Goal: Information Seeking & Learning: Learn about a topic

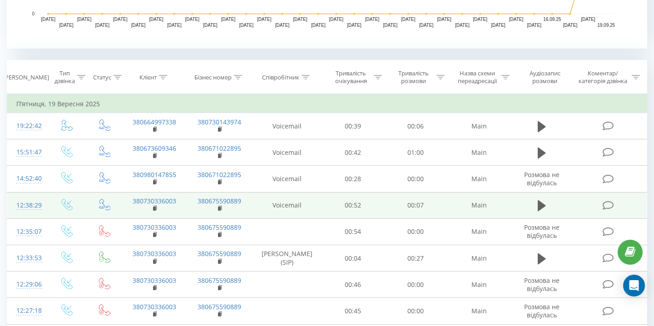
scroll to position [238, 0]
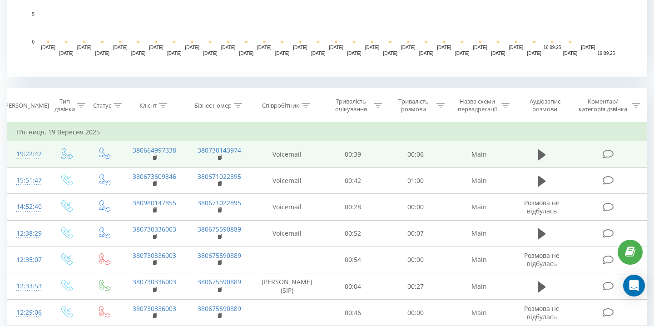
scroll to position [303, 0]
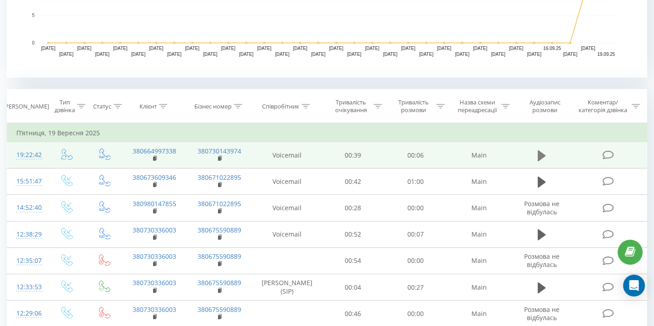
click at [538, 154] on icon at bounding box center [542, 155] width 8 height 11
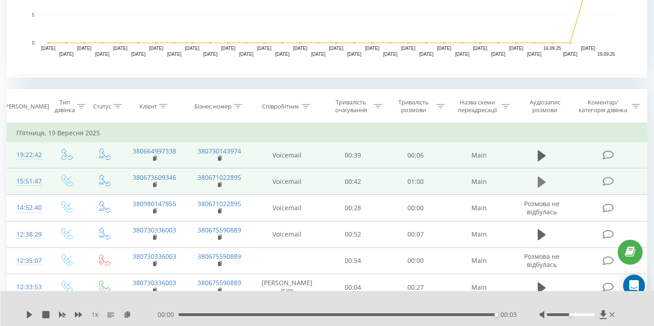
click at [542, 181] on icon at bounding box center [542, 182] width 8 height 11
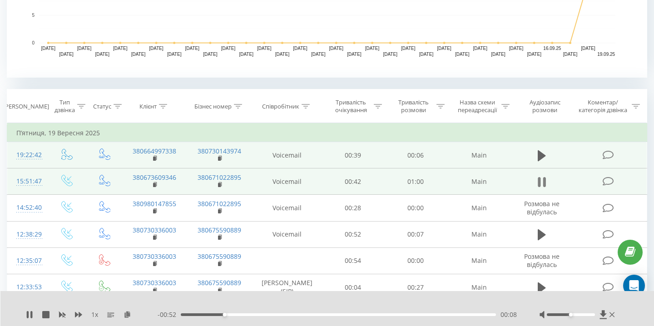
click at [544, 180] on icon at bounding box center [544, 182] width 3 height 10
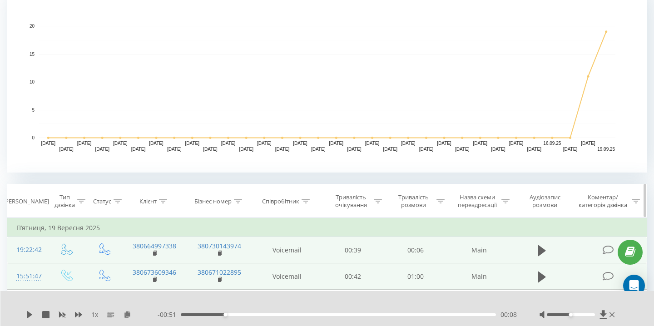
scroll to position [0, 0]
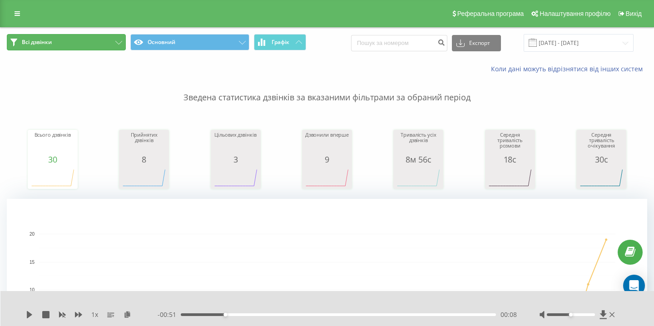
click at [95, 43] on button "Всі дзвінки" at bounding box center [66, 42] width 119 height 16
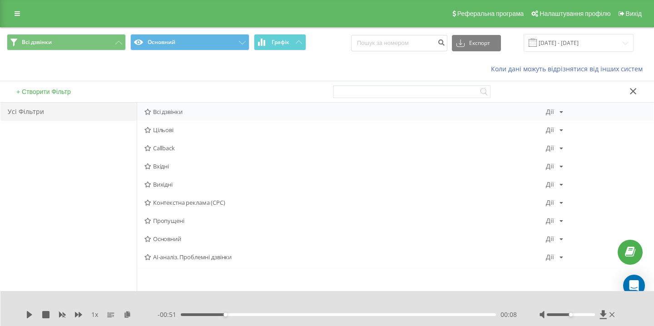
click at [183, 109] on span "Всі дзвінки" at bounding box center [344, 112] width 401 height 6
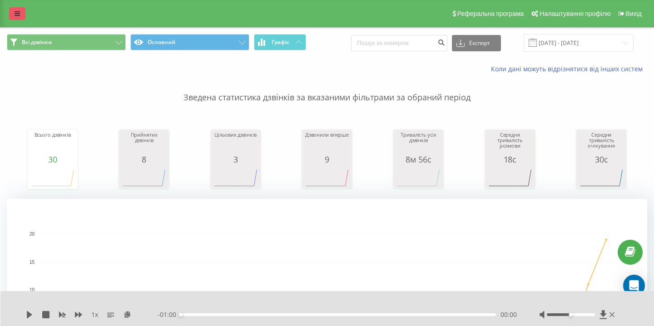
click at [13, 10] on link at bounding box center [17, 13] width 16 height 13
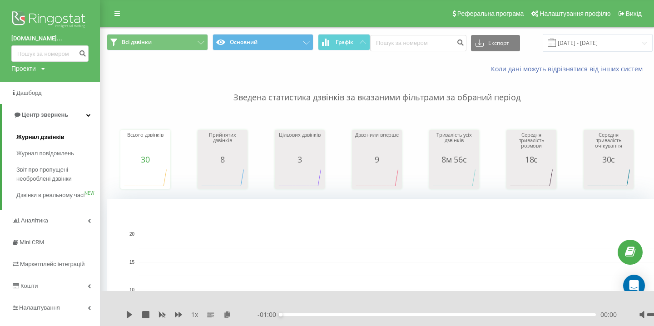
click at [47, 137] on span "Журнал дзвінків" at bounding box center [40, 137] width 48 height 9
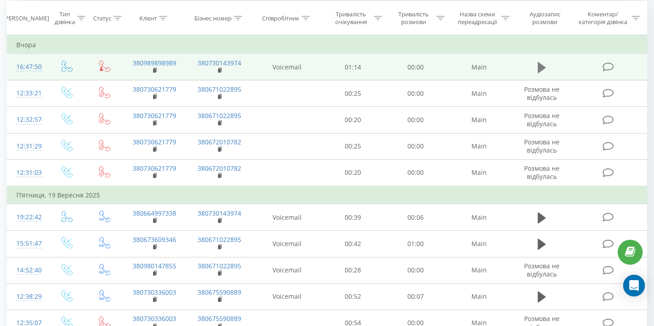
click at [543, 65] on icon at bounding box center [542, 67] width 8 height 13
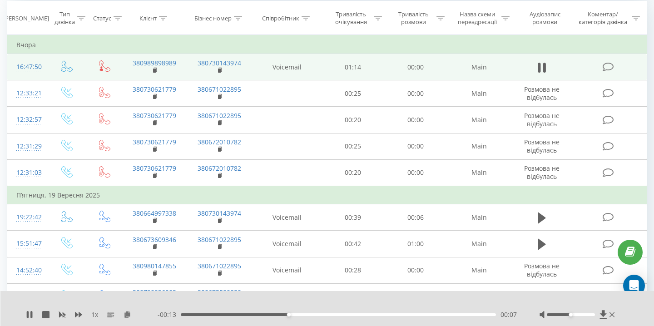
click at [543, 65] on icon at bounding box center [544, 68] width 3 height 10
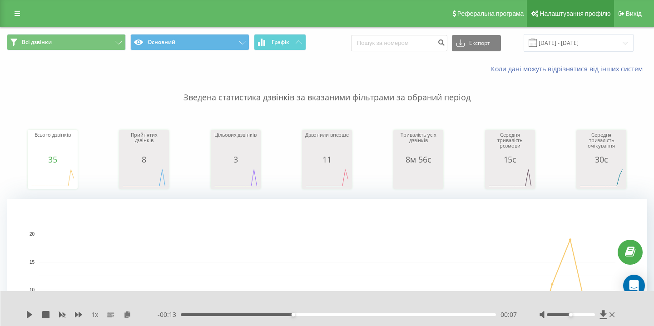
click at [583, 12] on span "Налаштування профілю" at bounding box center [575, 13] width 71 height 7
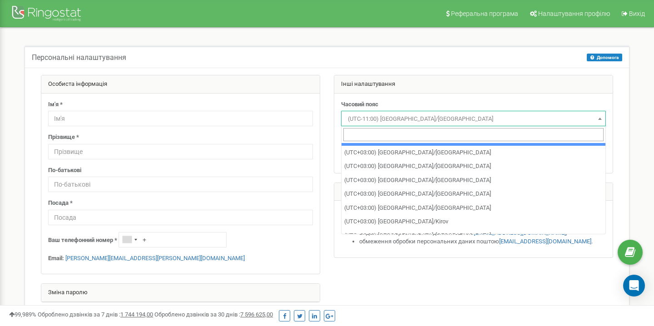
scroll to position [3843, 0]
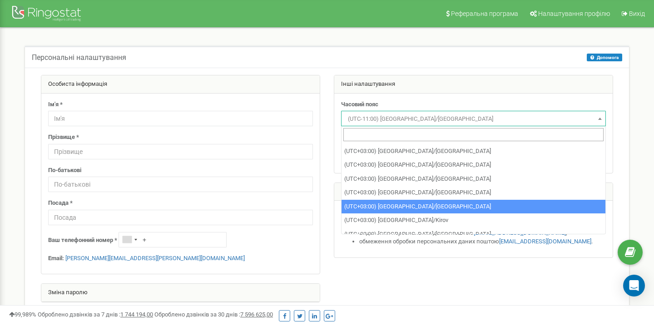
select select "Europe/[GEOGRAPHIC_DATA]"
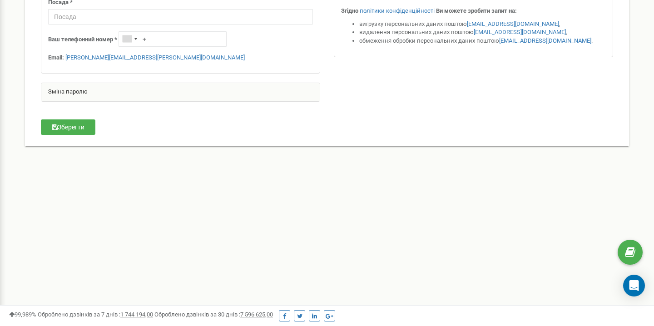
scroll to position [219, 0]
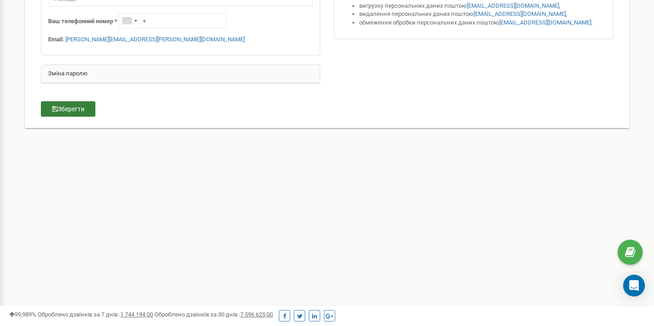
click at [71, 109] on button "Зберегти" at bounding box center [68, 108] width 54 height 15
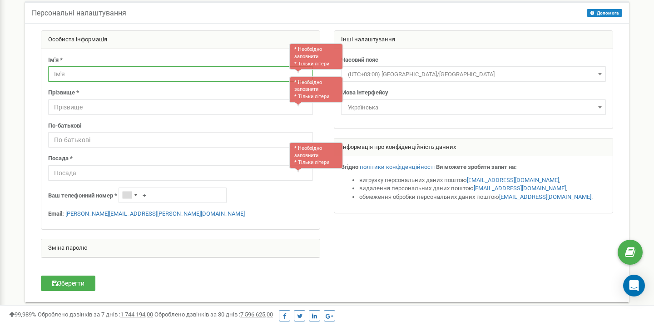
scroll to position [44, 0]
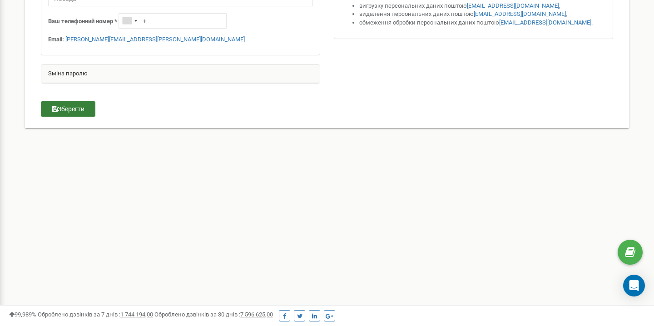
type input "Віктор"
click at [76, 109] on button "Зберегти" at bounding box center [68, 108] width 54 height 15
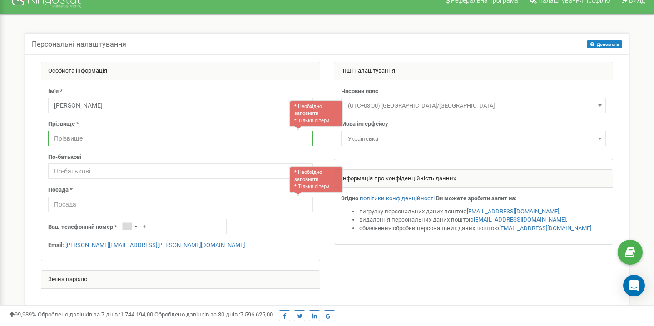
scroll to position [0, 0]
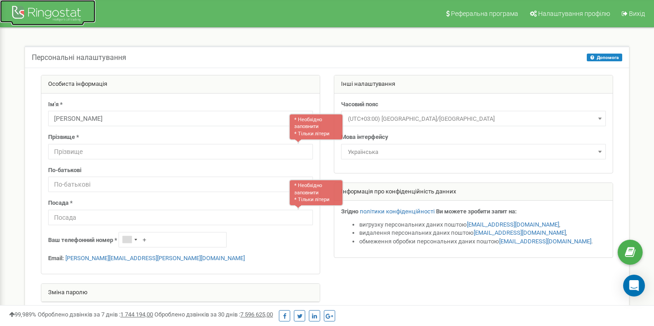
click at [37, 6] on div at bounding box center [47, 15] width 73 height 22
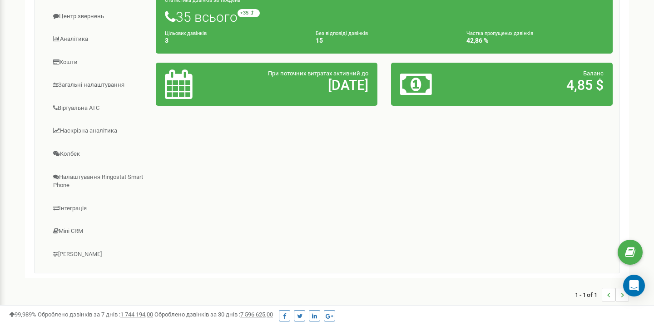
scroll to position [183, 0]
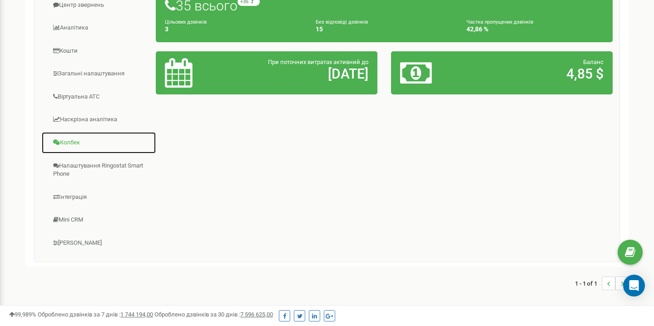
click at [87, 142] on link "Колбек" at bounding box center [98, 143] width 115 height 22
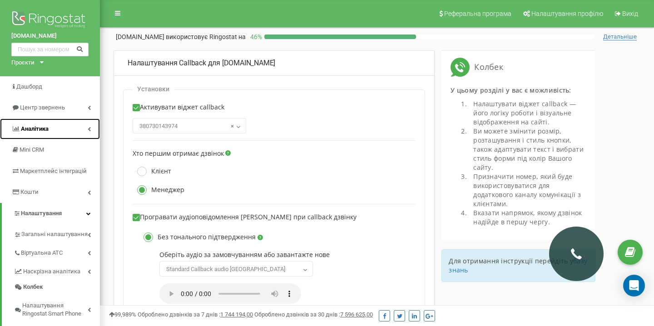
click at [44, 122] on link "Аналiтика" at bounding box center [50, 129] width 100 height 21
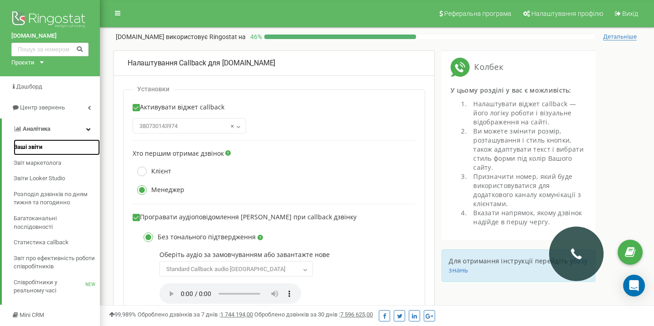
click at [20, 148] on span "Ваші звіти" at bounding box center [28, 147] width 29 height 9
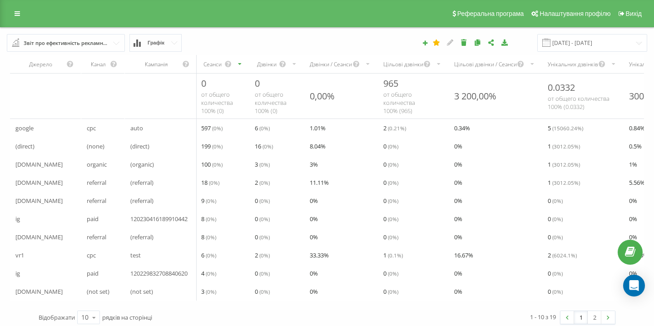
click at [101, 45] on div "Звіт про ефективність рекламних кампаній" at bounding box center [66, 43] width 85 height 10
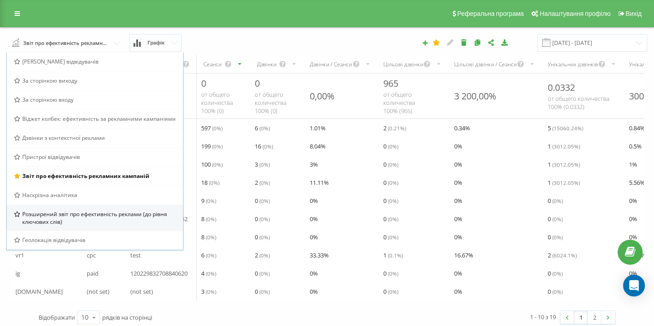
click at [62, 220] on span "Розширений звіт про ефективність реклами (до рівня ключових слів)" at bounding box center [99, 217] width 154 height 15
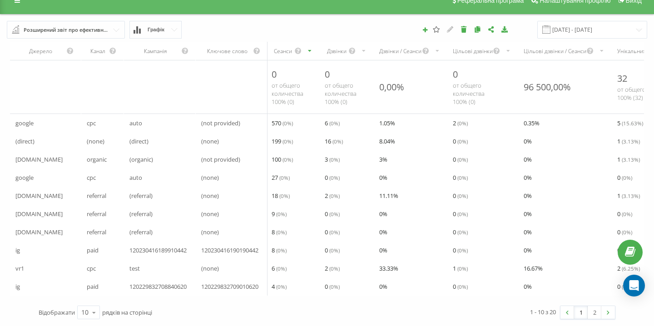
click at [120, 30] on input "text" at bounding box center [66, 29] width 117 height 16
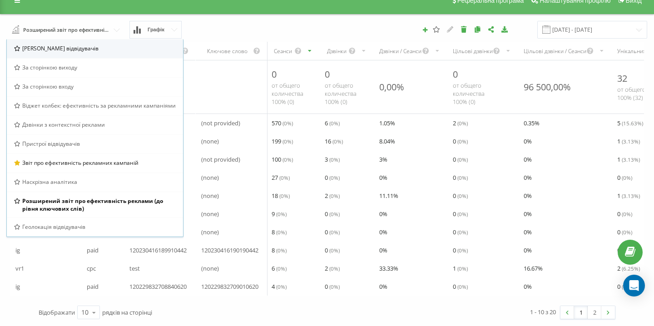
click at [78, 45] on div "Браузер відвідувачів" at bounding box center [95, 49] width 162 height 8
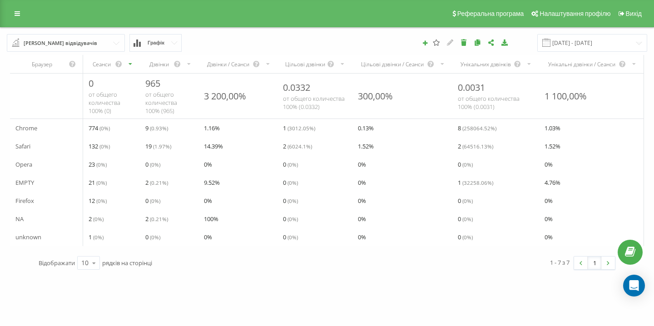
click at [104, 44] on input "text" at bounding box center [66, 43] width 117 height 16
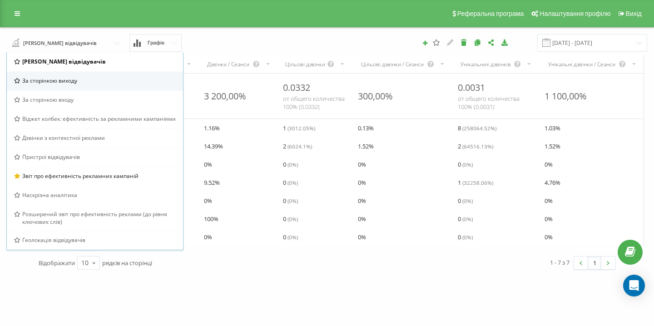
click at [70, 81] on span "За сторінкою виходу" at bounding box center [49, 81] width 55 height 8
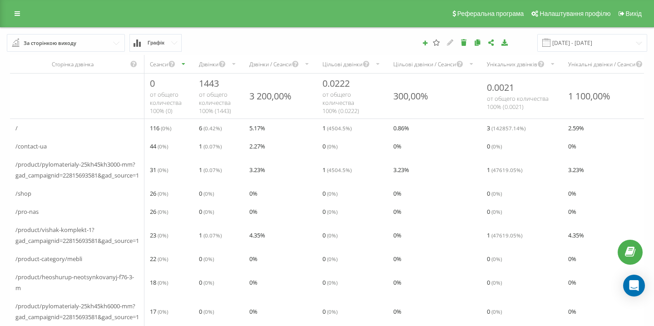
click at [19, 127] on div "/" at bounding box center [77, 128] width 134 height 18
click at [96, 45] on input "text" at bounding box center [66, 43] width 117 height 16
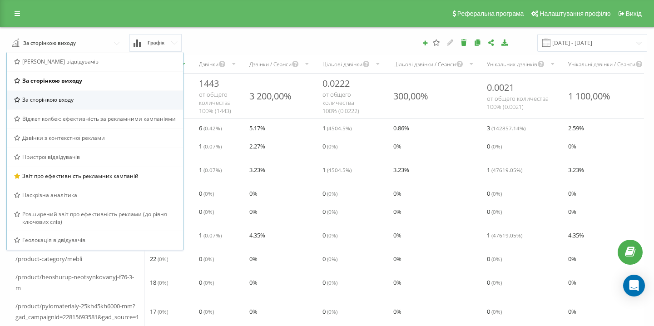
click at [69, 100] on span "За сторінкою входу" at bounding box center [47, 100] width 51 height 8
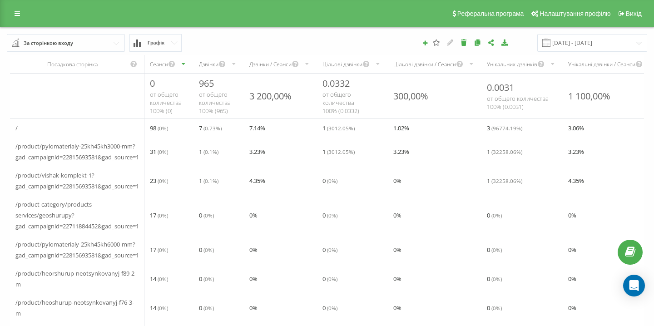
click at [105, 34] on div "За сторінкою входу Браузер відвідувачів За сторінкою виходу За сторінкою входу …" at bounding box center [326, 43] width 653 height 30
click at [122, 44] on input "text" at bounding box center [66, 43] width 117 height 16
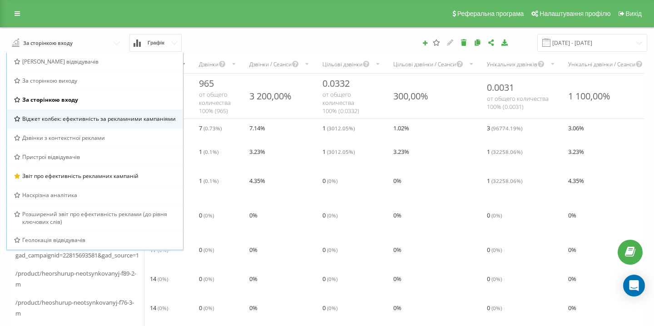
click at [57, 116] on span "Віджет колбек: ефективність за рекламними кампаніями" at bounding box center [98, 119] width 153 height 8
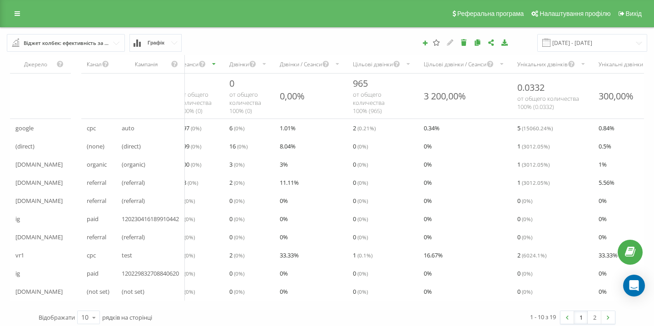
click at [48, 178] on span "l.instagram.com" at bounding box center [38, 182] width 47 height 11
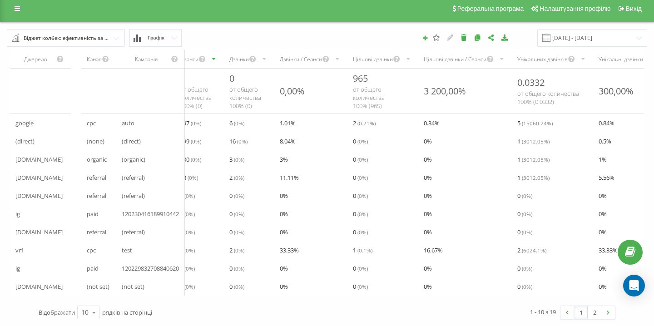
click at [120, 36] on input "text" at bounding box center [66, 38] width 117 height 16
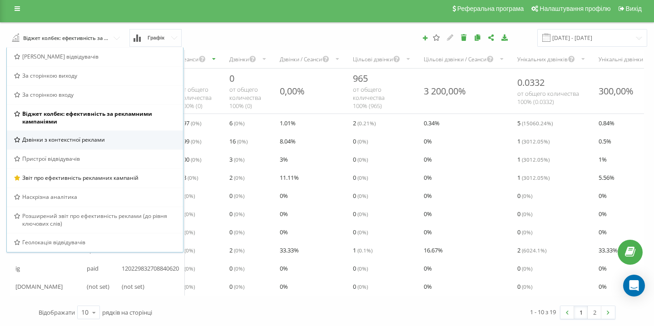
click at [52, 131] on div "Дзвінки з контекстної реклами" at bounding box center [95, 139] width 176 height 19
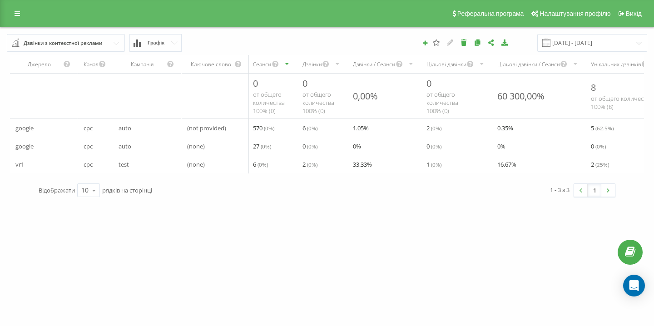
click at [62, 40] on div "Дзвінки з контекстної реклами" at bounding box center [63, 43] width 79 height 10
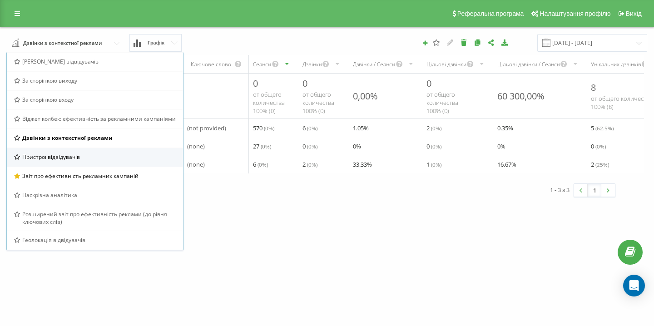
click at [69, 157] on span "Пристрої відвідувачів" at bounding box center [51, 157] width 58 height 8
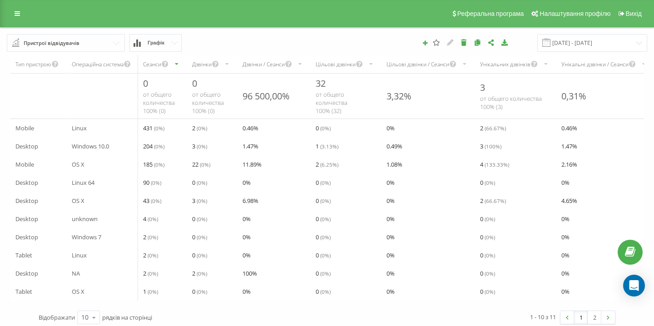
click at [513, 64] on div "Унікальних дзвінків" at bounding box center [505, 64] width 50 height 8
click at [117, 42] on input "text" at bounding box center [66, 43] width 117 height 16
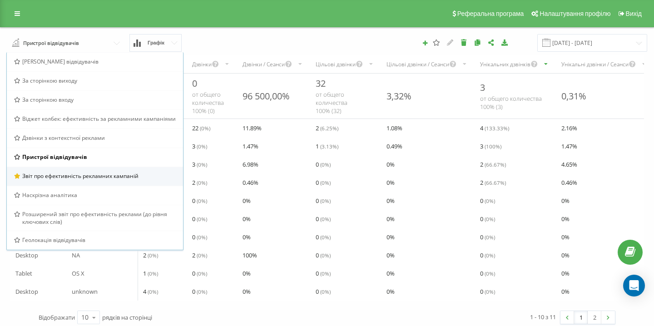
click at [83, 178] on span "Звіт про ефективність рекламних кампаній" at bounding box center [80, 176] width 116 height 8
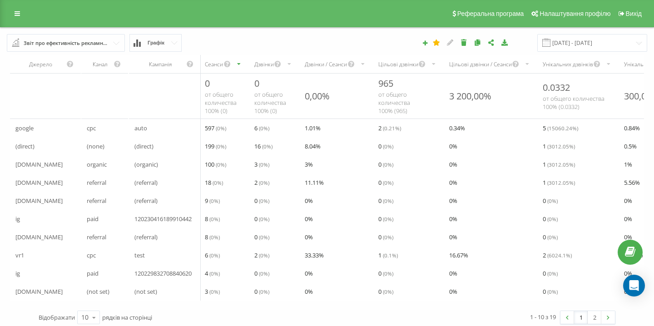
click at [114, 40] on input "text" at bounding box center [66, 43] width 117 height 16
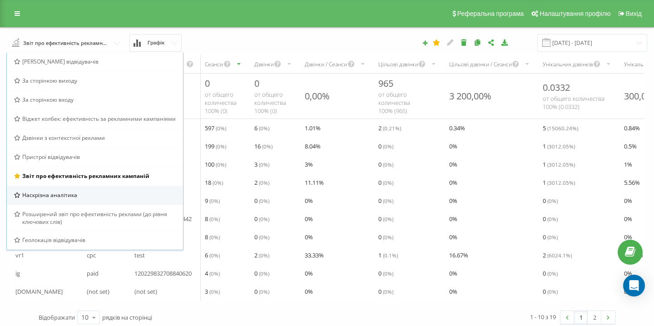
click at [70, 188] on div "Наскрізна аналітика" at bounding box center [95, 195] width 176 height 19
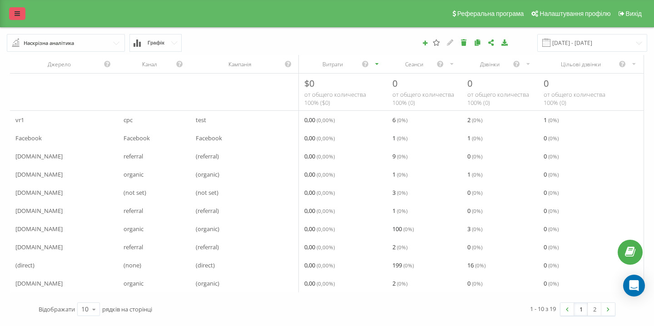
click at [18, 15] on icon at bounding box center [17, 13] width 5 height 6
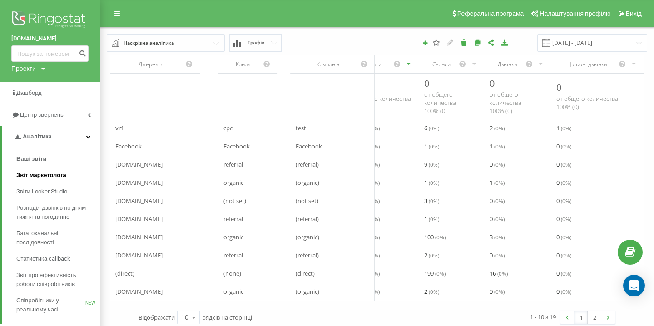
click at [48, 175] on span "Звіт маркетолога" at bounding box center [41, 175] width 50 height 9
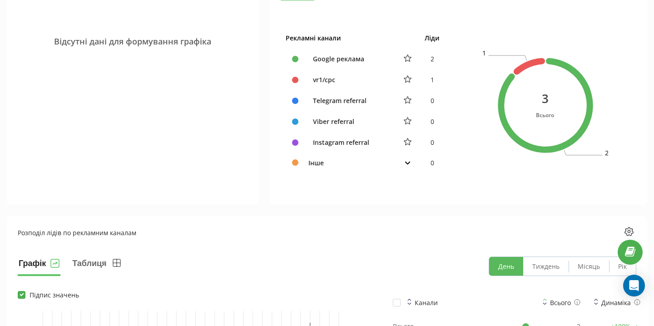
scroll to position [444, 0]
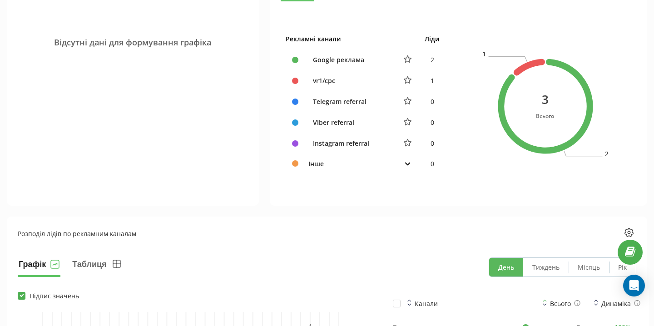
click at [527, 64] on icon at bounding box center [529, 67] width 32 height 18
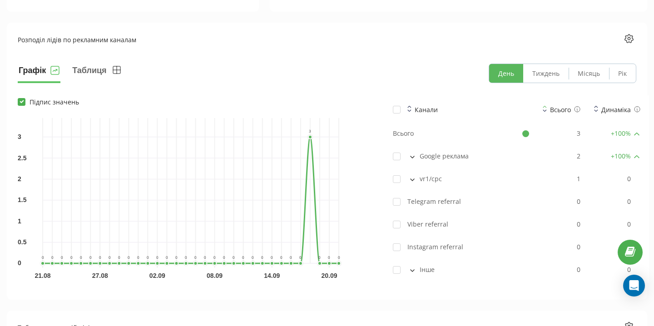
scroll to position [640, 0]
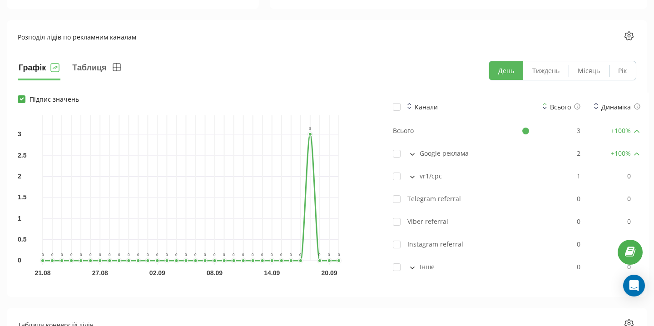
click at [414, 153] on icon at bounding box center [412, 154] width 5 height 3
click at [293, 173] on icon "0 0.5 1 1.5 2 2.5 3 21.08 27.08 02.09 08.09 14.09 20.09 0 0 0 0 0 0 0 0 0 0 0 0…" at bounding box center [191, 187] width 296 height 145
click at [309, 169] on icon "0 0.5 1 1.5 2 2.5 3 21.08 27.08 02.09 08.09 14.09 20.09 0 0 0 0 0 0 0 0 0 0 0 0…" at bounding box center [191, 187] width 296 height 145
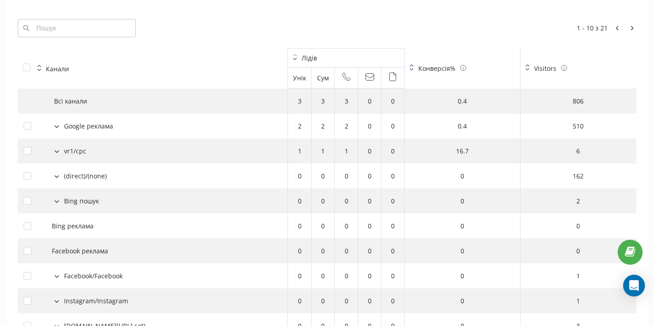
scroll to position [990, 0]
click at [562, 64] on icon at bounding box center [564, 67] width 6 height 6
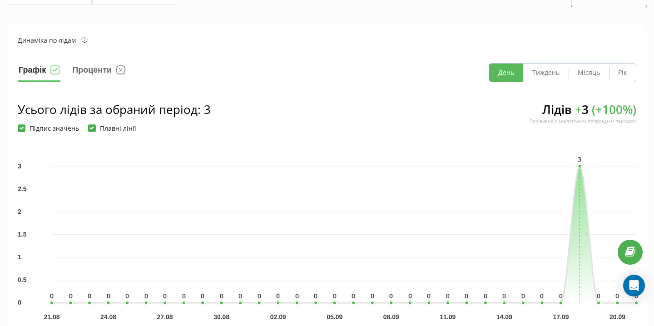
scroll to position [0, 0]
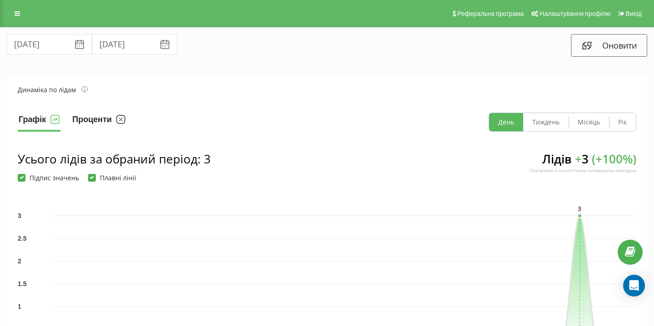
click at [100, 115] on button "Проценти" at bounding box center [98, 122] width 55 height 19
click at [27, 115] on button "Графік" at bounding box center [39, 122] width 43 height 19
click at [17, 11] on icon at bounding box center [17, 13] width 5 height 6
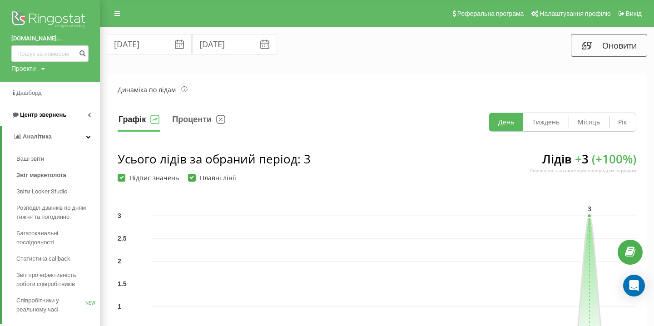
click at [47, 108] on link "Центр звернень" at bounding box center [50, 115] width 100 height 22
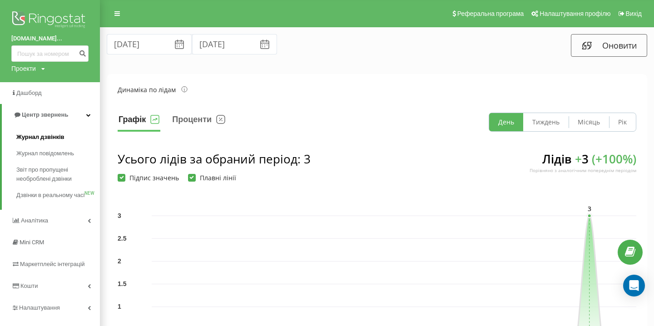
click at [42, 141] on span "Журнал дзвінків" at bounding box center [40, 137] width 48 height 9
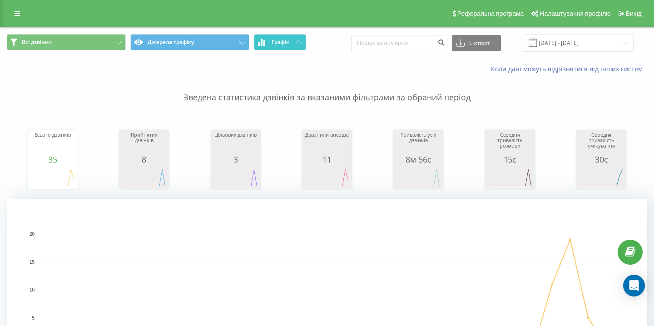
click at [266, 44] on button "Графік" at bounding box center [280, 42] width 52 height 16
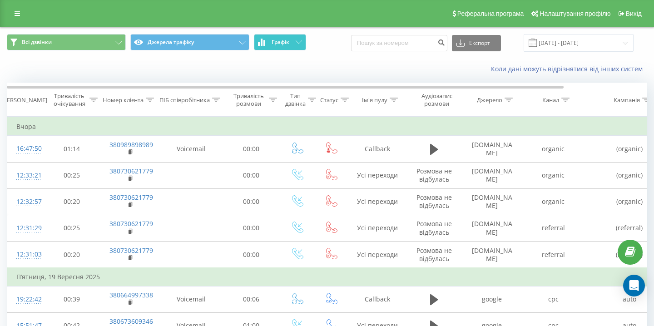
click at [266, 44] on button "Графік" at bounding box center [280, 42] width 52 height 16
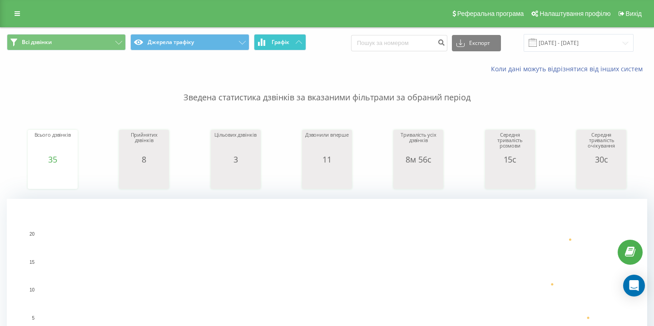
click at [266, 44] on button "Графік" at bounding box center [280, 42] width 52 height 16
